Goal: Browse casually

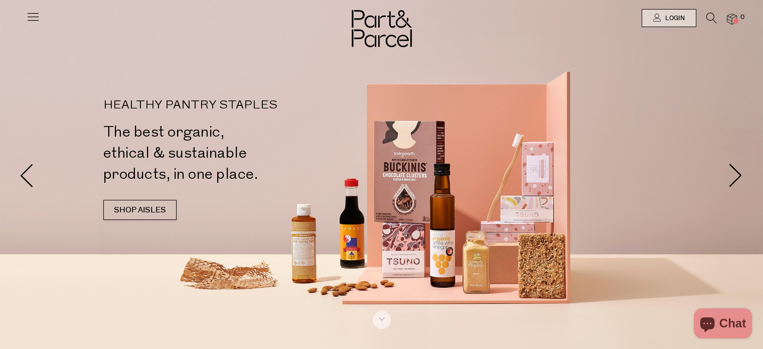
click at [38, 14] on icon at bounding box center [33, 17] width 14 height 14
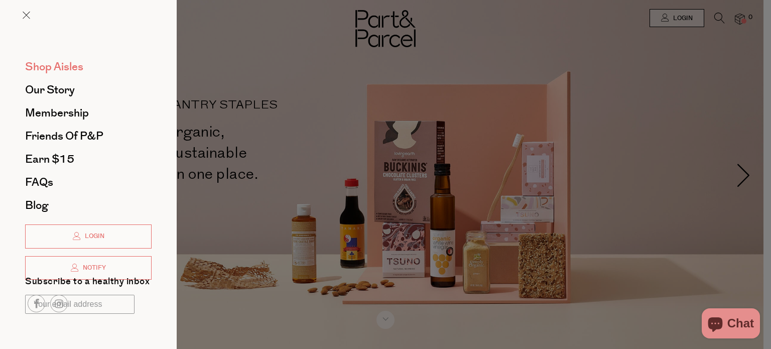
click at [73, 69] on span "Shop Aisles" at bounding box center [54, 67] width 58 height 16
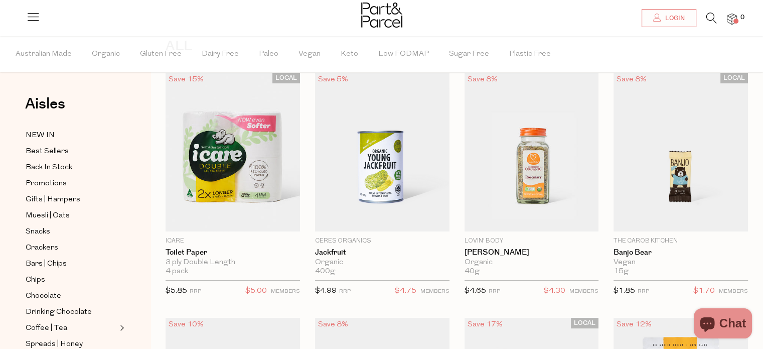
scroll to position [60, 0]
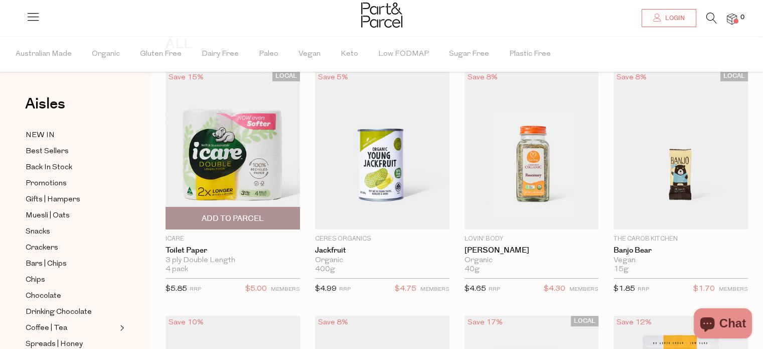
click at [159, 190] on div "LOCAL Save 15% 1 Add To Parcel icare Toilet Paper 3 ply Double Length 4 pack Li…" at bounding box center [226, 186] width 150 height 230
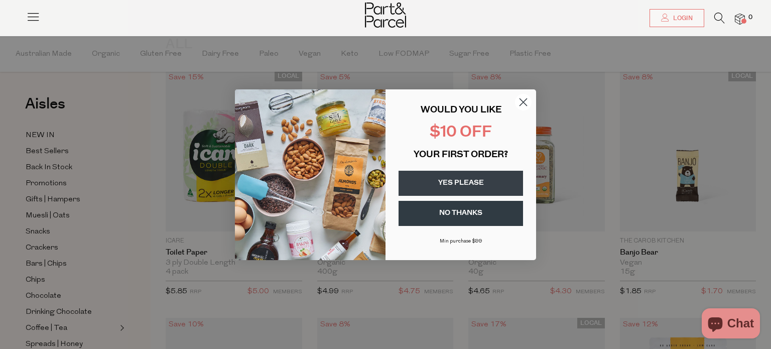
click at [522, 103] on icon "Close dialog" at bounding box center [523, 101] width 7 height 7
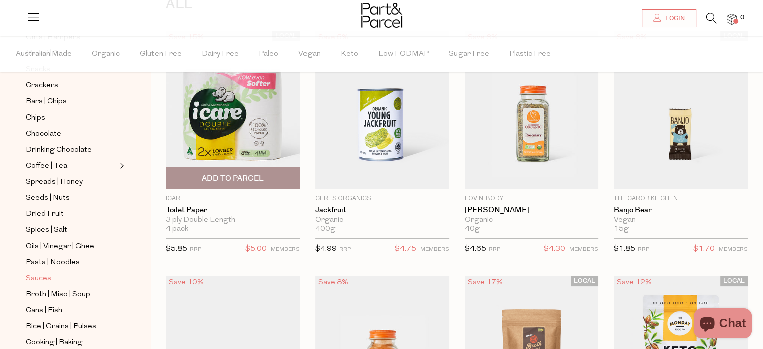
scroll to position [142, 0]
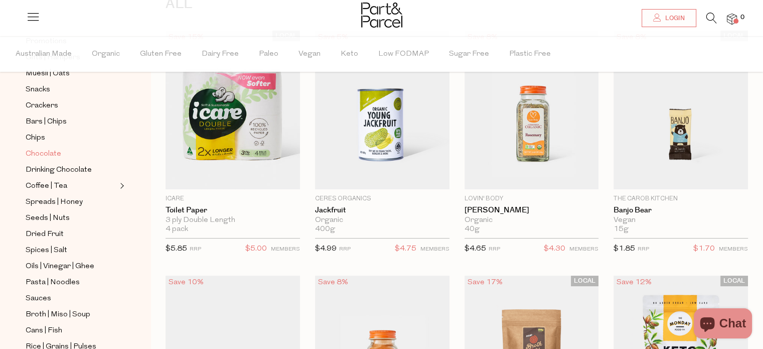
click at [62, 151] on link "Chocolate" at bounding box center [71, 154] width 91 height 13
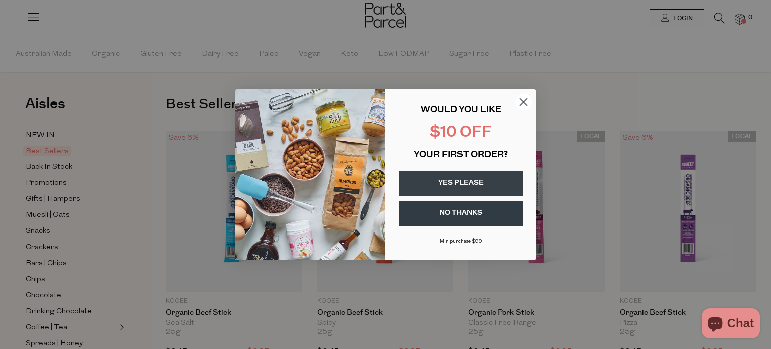
click at [525, 101] on circle "Close dialog" at bounding box center [523, 101] width 17 height 17
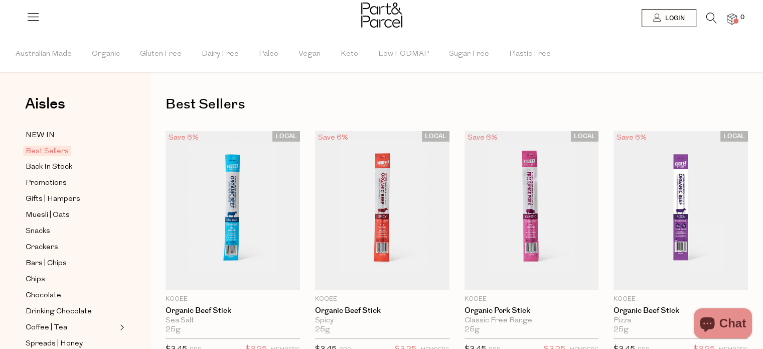
click at [654, 104] on h1 "Best Sellers" at bounding box center [457, 104] width 583 height 23
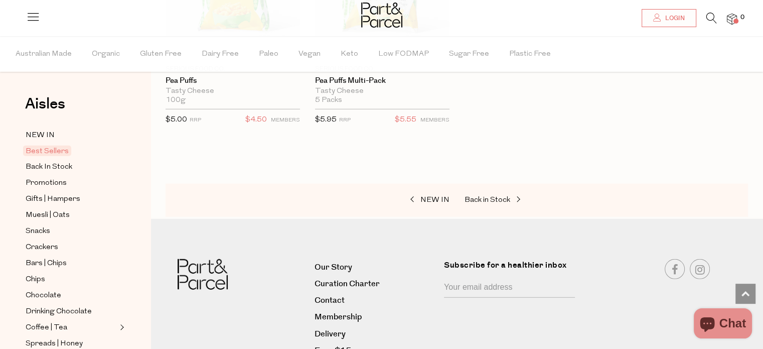
scroll to position [2670, 0]
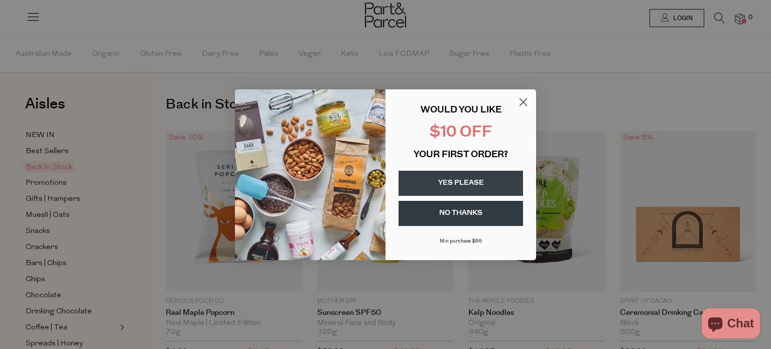
click at [524, 99] on circle "Close dialog" at bounding box center [523, 101] width 17 height 17
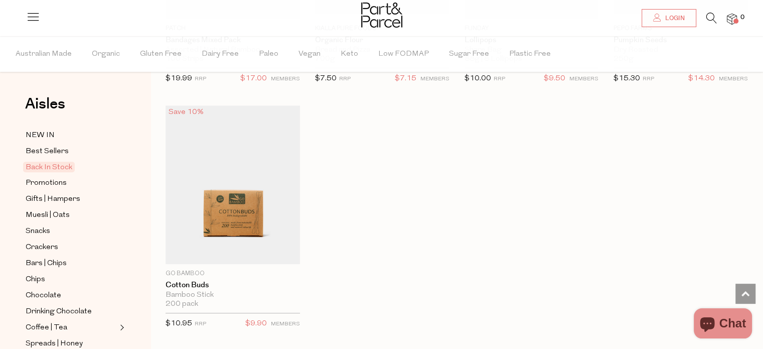
scroll to position [622, 0]
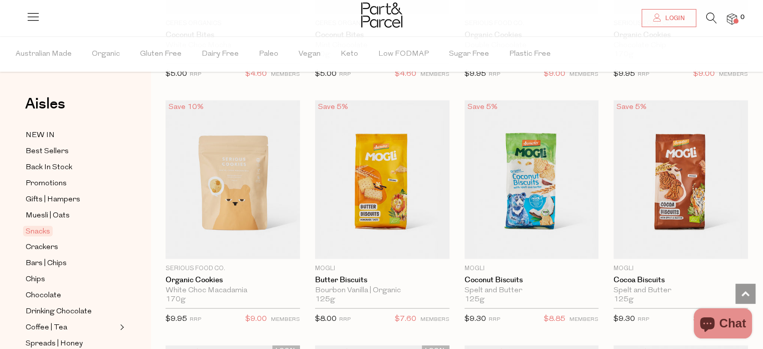
scroll to position [2308, 0]
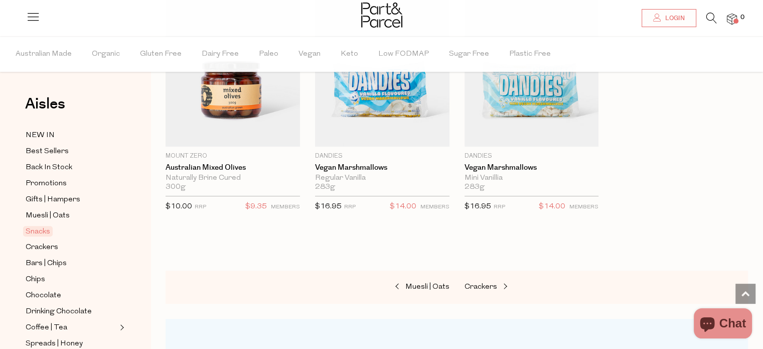
scroll to position [4316, 0]
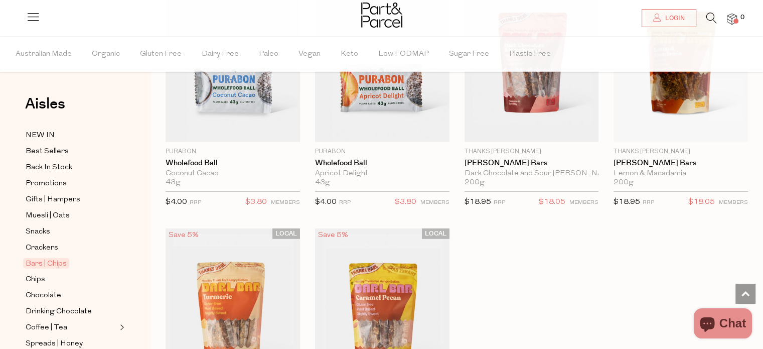
scroll to position [2911, 0]
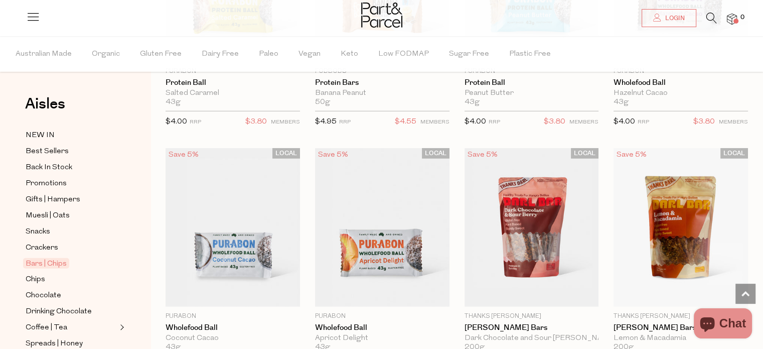
scroll to position [2710, 0]
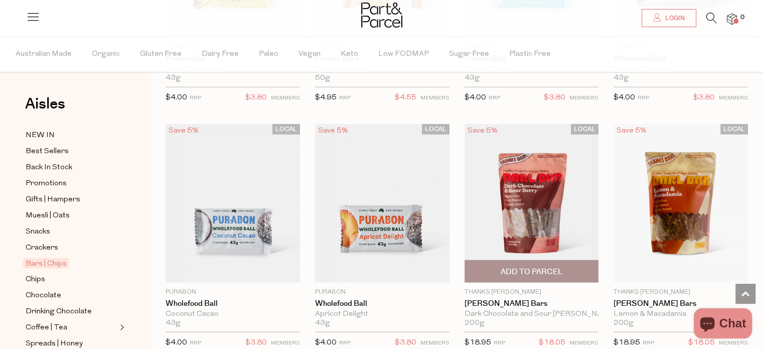
click at [530, 193] on img at bounding box center [532, 203] width 134 height 159
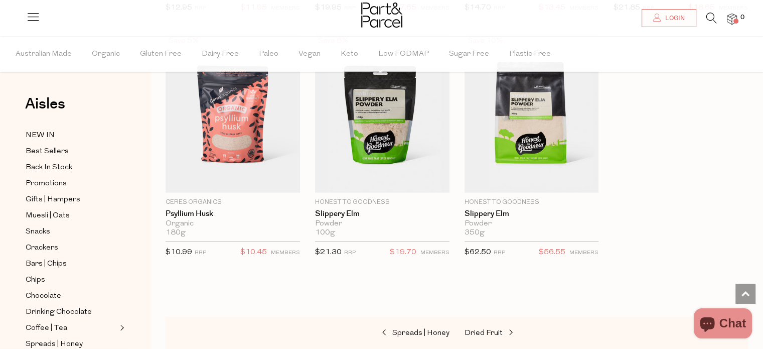
scroll to position [2810, 0]
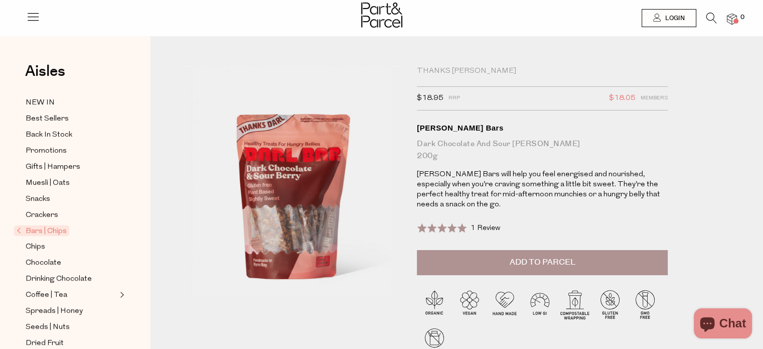
click at [735, 118] on div "Thanks Darl $18.95 RRP $18.05 Members Available: In Stock Darl Bars Dark Chocol…" at bounding box center [457, 233] width 568 height 335
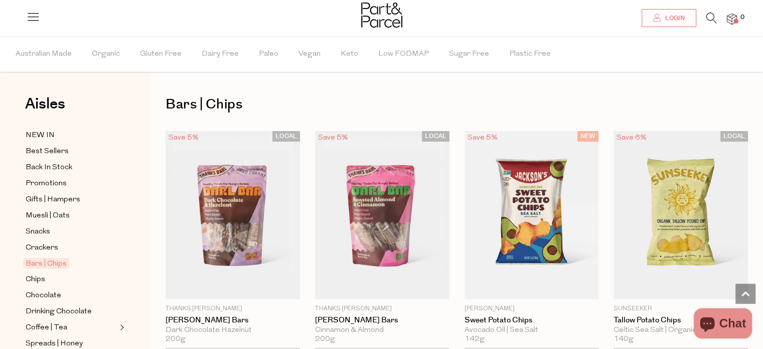
scroll to position [1279, 0]
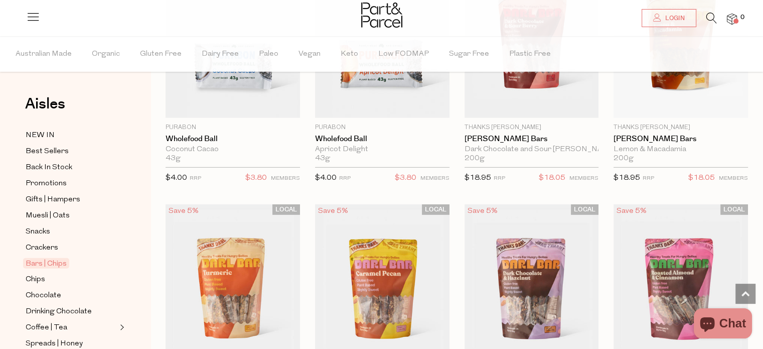
scroll to position [2922, 0]
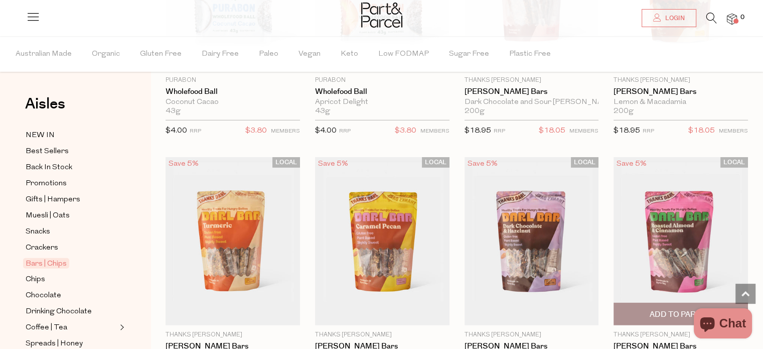
click at [678, 237] on img at bounding box center [681, 241] width 134 height 168
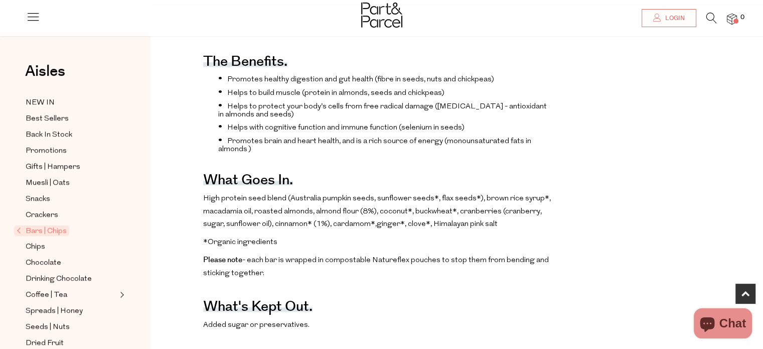
scroll to position [401, 0]
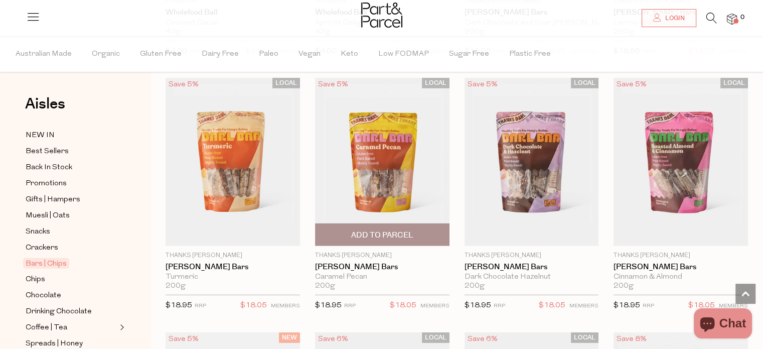
click at [391, 156] on img at bounding box center [382, 162] width 134 height 168
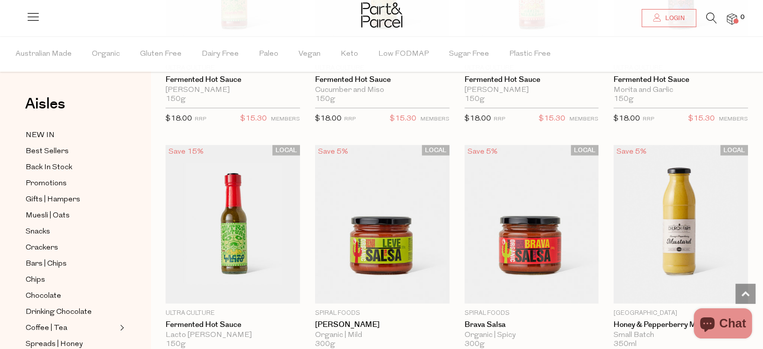
scroll to position [2248, 0]
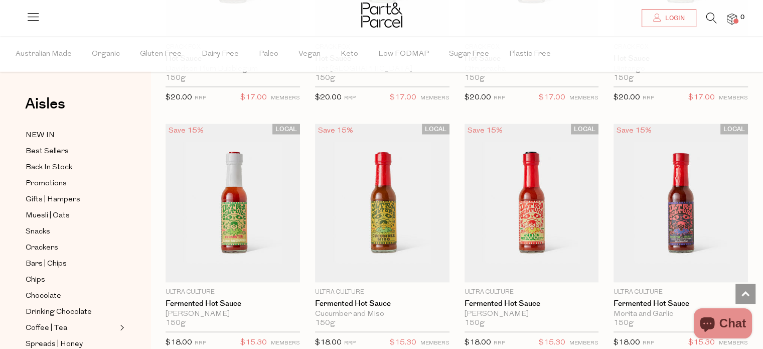
scroll to position [1967, 0]
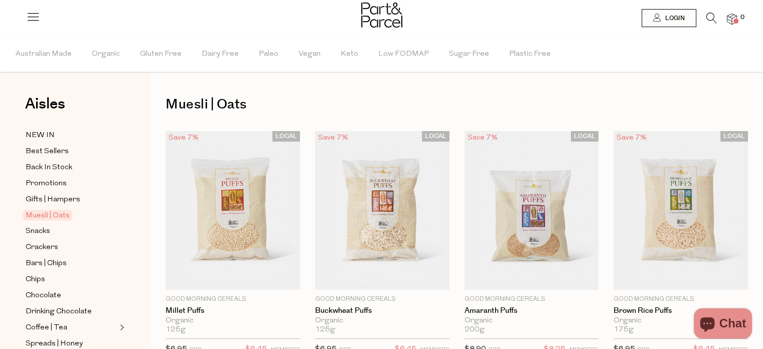
click at [739, 102] on h1 "Muesli | Oats" at bounding box center [457, 104] width 583 height 23
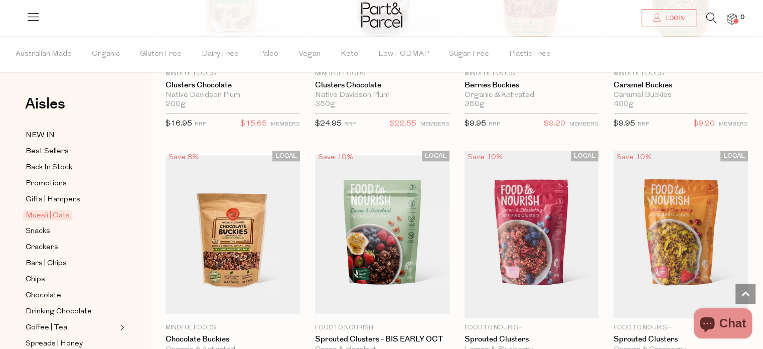
scroll to position [1305, 0]
